Goal: Register for event/course

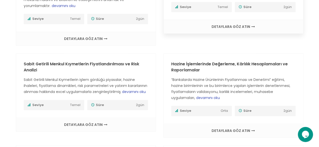
scroll to position [222, 0]
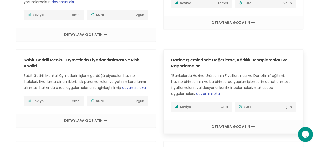
drag, startPoint x: 222, startPoint y: 56, endPoint x: 189, endPoint y: 56, distance: 32.7
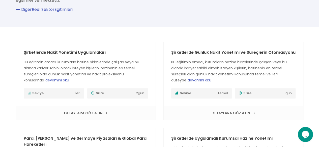
scroll to position [50, 0]
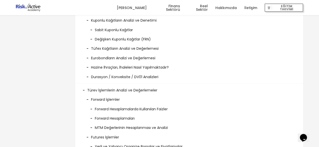
scroll to position [222, 0]
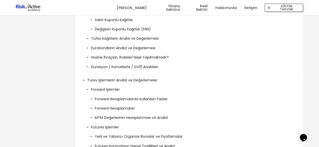
click at [88, 37] on li "Tüfex Kağıtların Analizi ve Değerlemesi" at bounding box center [189, 36] width 213 height 9
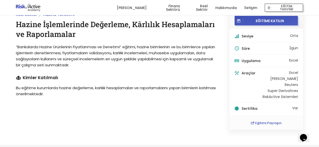
scroll to position [0, 0]
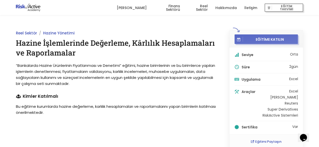
click at [246, 39] on span "EĞİTİME KATILIN" at bounding box center [269, 39] width 53 height 5
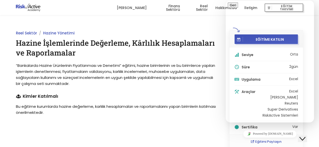
click at [190, 20] on div "Reel Sektör Hazine Yönetimi Hazine İşlemlerinde Değerleme, Kârlılık Hesaplamala…" at bounding box center [159, 89] width 319 height 149
click at [169, 27] on div "Reel Sektör Hazine Yönetimi Hazine İşlemlerinde Değerleme, Kârlılık Hesaplamala…" at bounding box center [159, 89] width 319 height 149
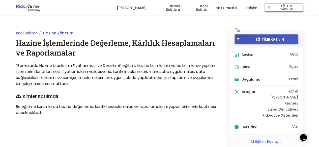
click at [138, 29] on div "Reel Sektör Hazine Yönetimi Hazine İşlemlerinde Değerleme, Kârlılık Hesaplamala…" at bounding box center [159, 89] width 319 height 149
click at [270, 42] on button "EĞİTİME KATILIN" at bounding box center [265, 40] width 63 height 10
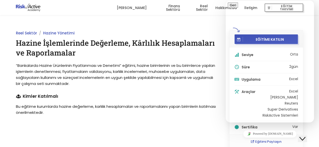
type input "Anıl Şıdım"
type input "anilsidim@gmail.com"
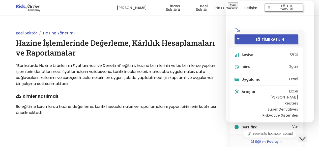
type input "905346796601"
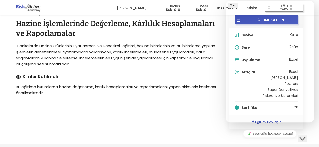
scroll to position [26, 0]
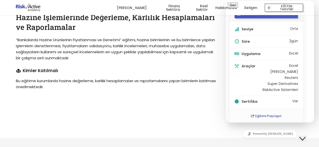
type input "gözen holding"
click at [303, 134] on p "Eğitim talepleriniz için lütfen aşağıdaki formu doldurun. Mümkün olan en kısa s…" at bounding box center [269, 141] width 84 height 14
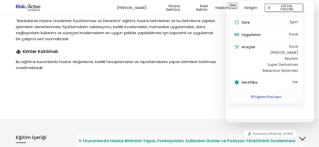
scroll to position [46, 0]
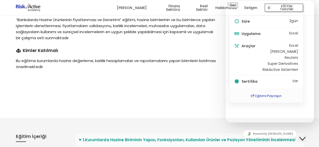
drag, startPoint x: 312, startPoint y: 63, endPoint x: 311, endPoint y: 70, distance: 6.7
drag, startPoint x: 312, startPoint y: 67, endPoint x: 312, endPoint y: 87, distance: 20.7
drag, startPoint x: 312, startPoint y: 90, endPoint x: 313, endPoint y: 99, distance: 9.6
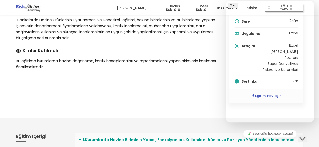
drag, startPoint x: 313, startPoint y: 99, endPoint x: 227, endPoint y: 88, distance: 86.1
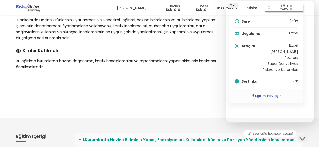
click at [157, 52] on h4 "Kimler Katılmalı" at bounding box center [117, 51] width 202 height 4
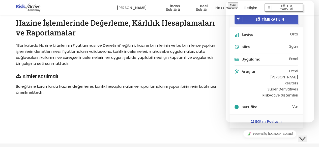
scroll to position [30, 0]
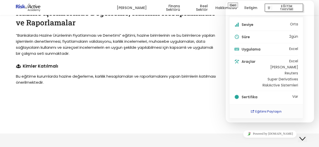
click at [235, 8] on button "Geri" at bounding box center [232, 5] width 10 height 5
click at [206, 48] on span "“Bankalarda Hazine Ürünlerinin Fiyatlanması ve Denetimi” eğitimi, hazine biriml…" at bounding box center [115, 44] width 199 height 23
click at [304, 136] on button "Close Chat This icon closes the chat window." at bounding box center [301, 139] width 9 height 7
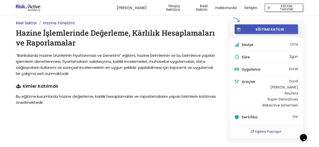
scroll to position [0, 0]
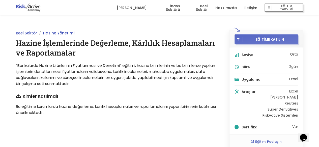
click at [267, 41] on span "EĞİTİME KATILIN" at bounding box center [269, 39] width 53 height 5
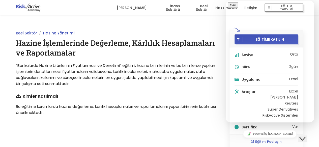
type textarea "Y"
type textarea "Eğitim hakkında bilgi almak istiyorum"
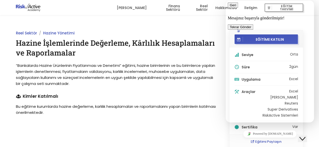
click at [229, 7] on icon "button" at bounding box center [229, 5] width 0 height 4
click at [169, 65] on span "“Bankalarda Hazine Ürünlerinin Fiyatlanması ve Denetimi” eğitimi, hazine biriml…" at bounding box center [115, 74] width 199 height 23
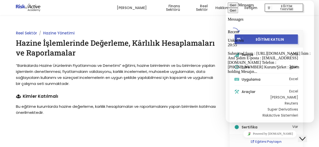
click at [255, 38] on div "Unknown 20:55 Submitted from : https://academy.riskactive.com/egitimler/TRE200 …" at bounding box center [269, 56] width 84 height 36
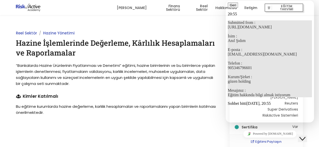
click at [240, 46] on div "20:55 Submitted from : https://academy.riskactive.com/egitimler/TRE200 İsim : A…" at bounding box center [269, 55] width 84 height 86
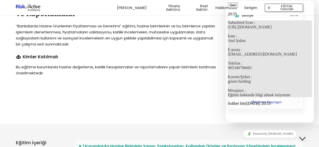
scroll to position [40, 0]
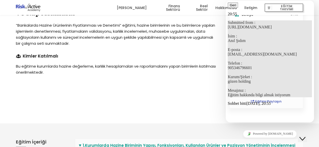
click at [229, 6] on icon "button" at bounding box center [229, 5] width 0 height 4
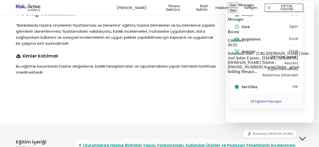
drag, startPoint x: 8, startPoint y: 6, endPoint x: 198, endPoint y: 108, distance: 216.3
click at [198, 108] on div "Reel Sektör Hazine Yönetimi Hazine İşlemlerinde Değerleme, Kârlılık Hesaplamala…" at bounding box center [159, 49] width 319 height 149
drag, startPoint x: 289, startPoint y: 117, endPoint x: 525, endPoint y: 127, distance: 236.3
click at [303, 136] on icon "Close Chat This icon closes the chat window." at bounding box center [302, 139] width 6 height 6
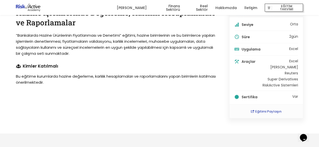
scroll to position [0, 0]
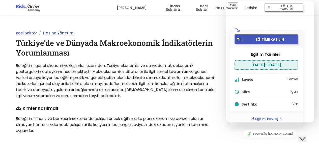
click at [306, 136] on button "Close Chat This icon closes the chat window." at bounding box center [301, 139] width 9 height 7
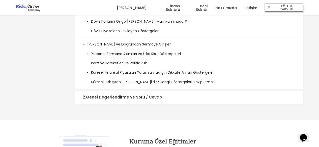
scroll to position [403, 0]
